Goal: Task Accomplishment & Management: Use online tool/utility

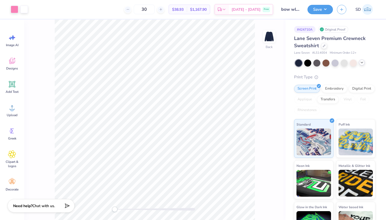
click at [365, 62] on div at bounding box center [362, 63] width 6 height 6
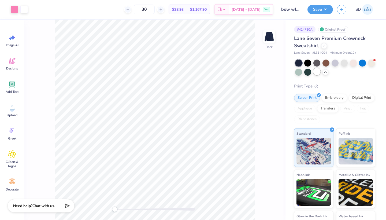
click at [318, 70] on div at bounding box center [317, 71] width 7 height 7
click at [301, 60] on div at bounding box center [298, 63] width 7 height 7
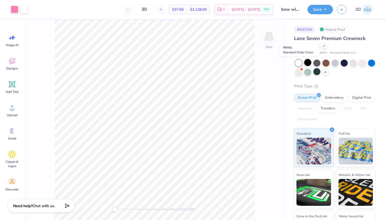
click at [307, 60] on div at bounding box center [308, 62] width 7 height 7
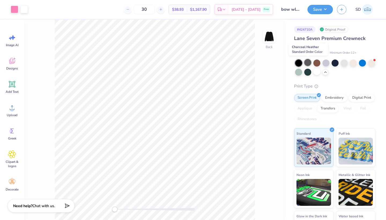
click at [310, 63] on div at bounding box center [308, 62] width 7 height 7
click at [297, 60] on div at bounding box center [298, 63] width 7 height 7
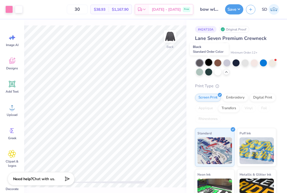
click at [210, 65] on div at bounding box center [208, 62] width 7 height 7
click at [209, 62] on div at bounding box center [208, 62] width 7 height 7
click at [217, 62] on div at bounding box center [217, 62] width 7 height 7
click at [227, 63] on div at bounding box center [226, 62] width 7 height 7
click at [236, 61] on div at bounding box center [236, 62] width 7 height 7
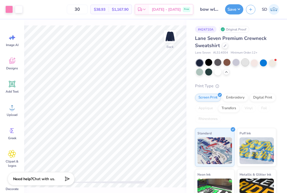
click at [244, 61] on div at bounding box center [245, 62] width 7 height 7
click at [256, 63] on div at bounding box center [254, 62] width 7 height 7
click at [274, 61] on div at bounding box center [272, 62] width 7 height 7
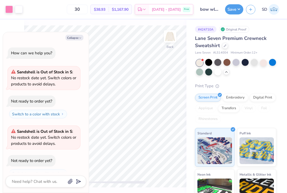
scroll to position [8, 0]
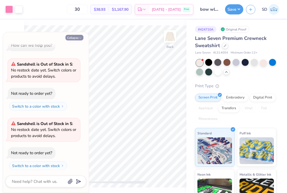
click at [71, 38] on button "Collapse" at bounding box center [74, 38] width 18 height 6
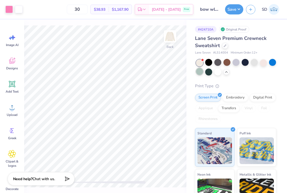
click at [201, 74] on div at bounding box center [199, 71] width 7 height 7
click at [229, 63] on div at bounding box center [226, 62] width 7 height 7
click at [235, 61] on div at bounding box center [236, 62] width 7 height 7
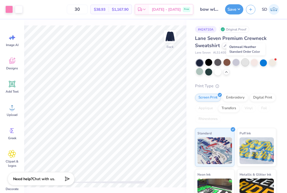
click at [246, 63] on div at bounding box center [245, 62] width 7 height 7
click at [254, 63] on div at bounding box center [254, 62] width 7 height 7
click at [271, 64] on div at bounding box center [272, 62] width 7 height 7
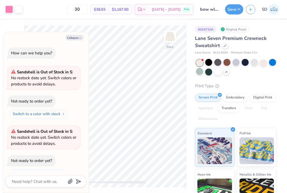
scroll to position [0, 0]
click at [73, 32] on div "Collapse How can we help you? Sandshell is Out of Stock in S : No restock date …" at bounding box center [46, 112] width 86 height 161
click at [74, 37] on button "Collapse" at bounding box center [74, 38] width 18 height 6
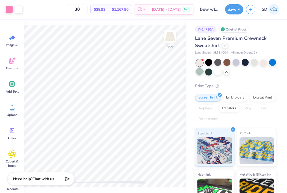
click at [199, 75] on div at bounding box center [199, 71] width 7 height 7
click at [263, 62] on div at bounding box center [263, 62] width 7 height 7
click at [266, 63] on div at bounding box center [263, 62] width 7 height 7
click at [236, 63] on div at bounding box center [236, 62] width 7 height 7
click at [91, 185] on div at bounding box center [105, 182] width 80 height 5
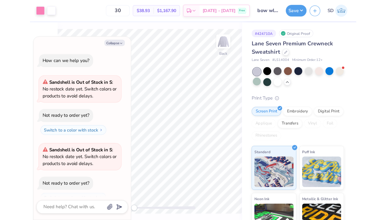
scroll to position [99, 0]
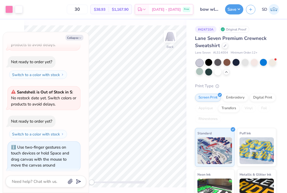
click at [79, 34] on div "Collapse How can we help you? Sandshell is Out of Stock in S : No restock date …" at bounding box center [46, 112] width 86 height 161
click at [79, 37] on icon "button" at bounding box center [80, 37] width 3 height 3
type textarea "x"
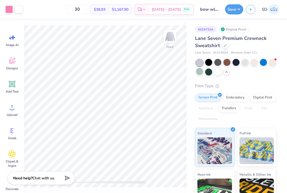
drag, startPoint x: 91, startPoint y: 181, endPoint x: 56, endPoint y: 182, distance: 35.4
click at [56, 182] on div "Art colors 30 $38.93 Per Item $1,167.90 Total Est. Delivery [DATE] - [DATE] Fre…" at bounding box center [143, 96] width 287 height 193
